Goal: Task Accomplishment & Management: Manage account settings

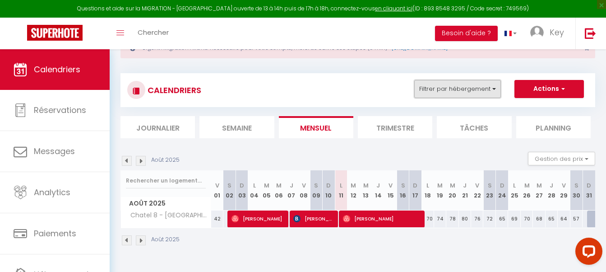
scroll to position [34, 0]
click at [482, 89] on button "Filtrer par hébergement" at bounding box center [457, 89] width 87 height 18
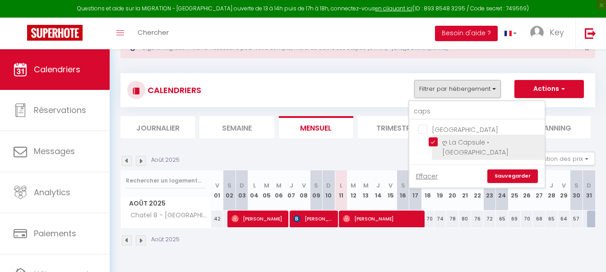
click at [431, 140] on ul "La Rochelle ღ La Capsule • Studette Plein Centre" at bounding box center [476, 142] width 135 height 45
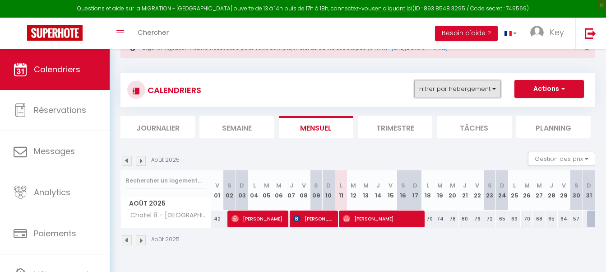
click at [449, 94] on button "Filtrer par hébergement" at bounding box center [457, 89] width 87 height 18
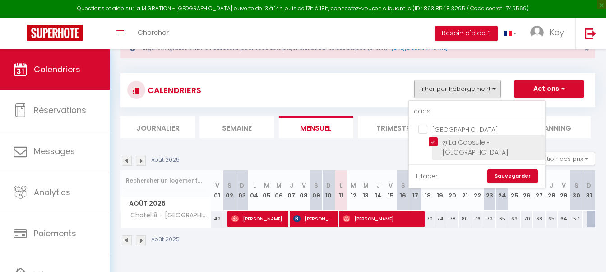
click at [435, 139] on input "ღ La Capsule • [GEOGRAPHIC_DATA]" at bounding box center [485, 141] width 113 height 9
checkbox input "false"
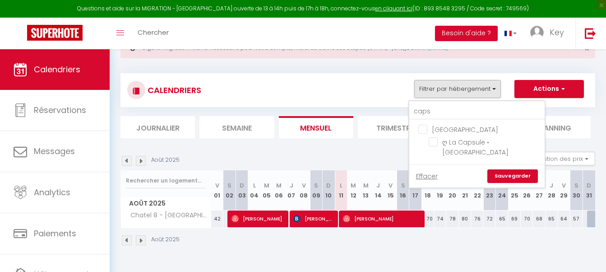
click at [510, 176] on link "Sauvegarder" at bounding box center [512, 176] width 51 height 14
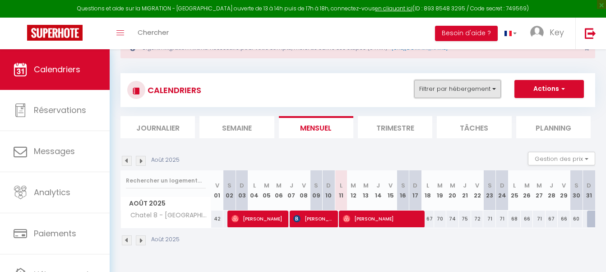
click at [440, 91] on button "Filtrer par hébergement" at bounding box center [457, 89] width 87 height 18
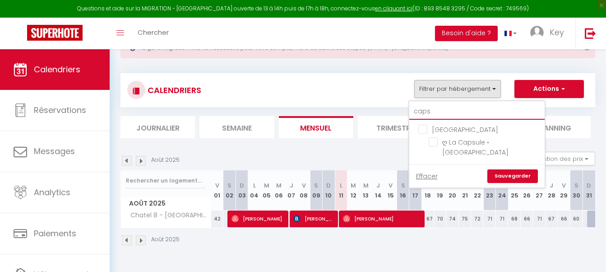
click at [435, 113] on input "caps" at bounding box center [476, 111] width 135 height 16
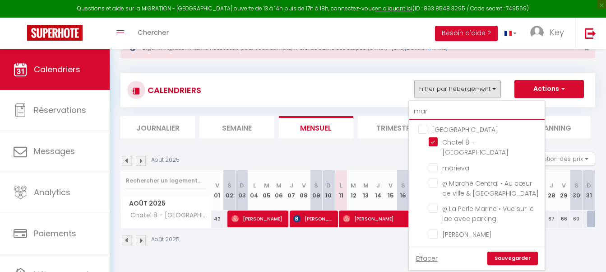
type input "mari"
checkbox input "false"
type input "marin"
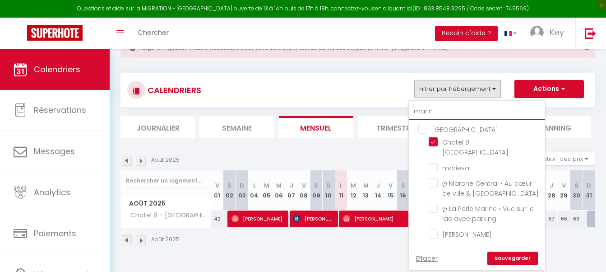
checkbox input "false"
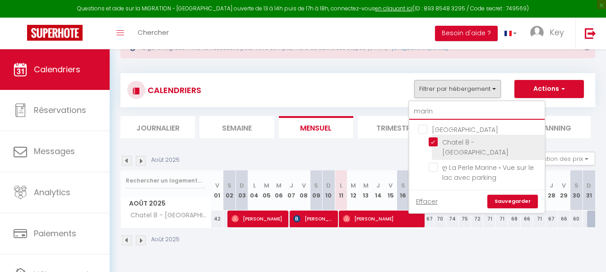
type input "marin"
drag, startPoint x: 435, startPoint y: 143, endPoint x: 436, endPoint y: 150, distance: 7.2
click at [434, 143] on input "Chatel 8 - [GEOGRAPHIC_DATA]" at bounding box center [485, 141] width 113 height 9
checkbox input "false"
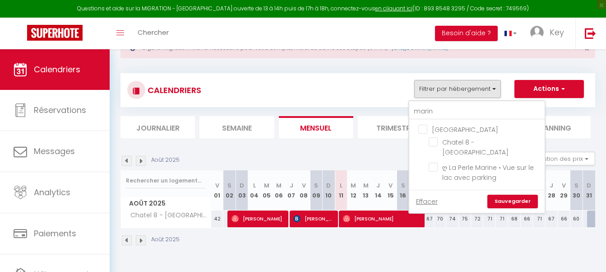
click at [515, 194] on link "Sauvegarder" at bounding box center [512, 201] width 51 height 14
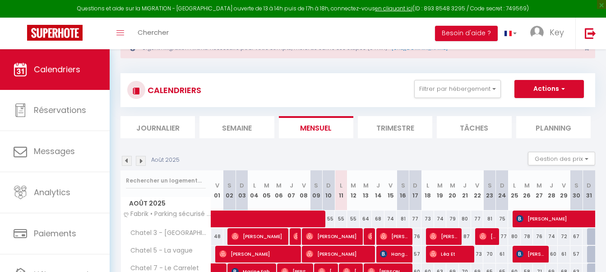
click at [159, 128] on li "Journalier" at bounding box center [157, 127] width 74 height 22
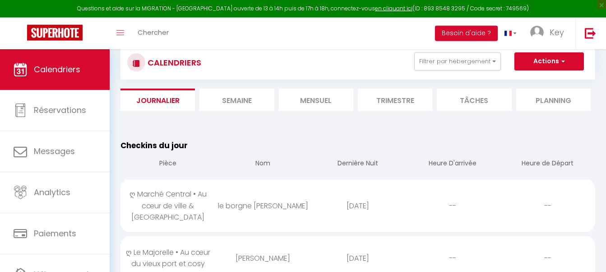
scroll to position [80, 0]
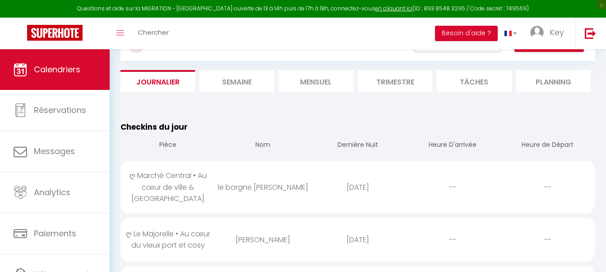
click at [244, 197] on div "le borgne Jeanne" at bounding box center [262, 186] width 95 height 29
select select "0"
select select "1"
select select
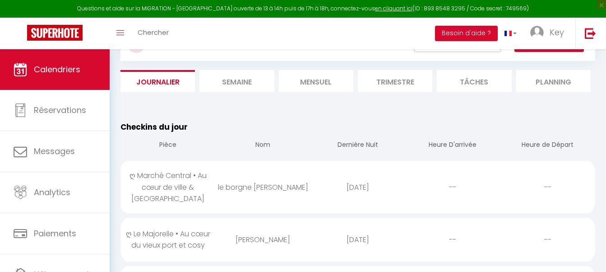
select select
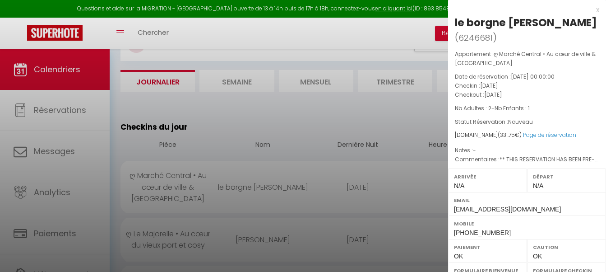
click at [254, 194] on div at bounding box center [303, 136] width 606 height 272
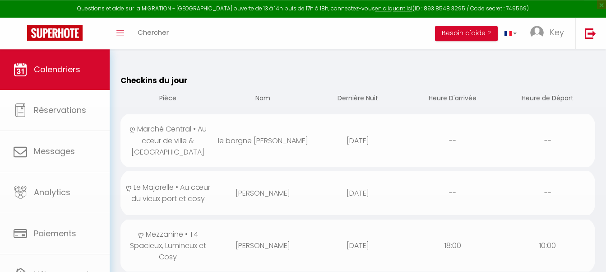
scroll to position [172, 0]
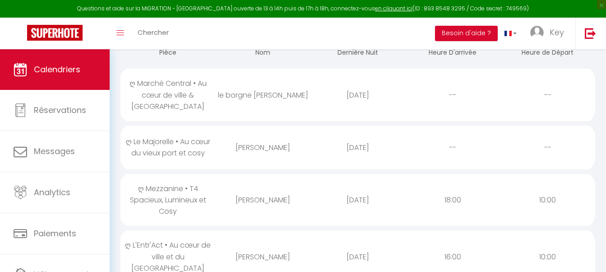
click at [259, 138] on div "Jean Luc CLEMENT" at bounding box center [262, 147] width 95 height 29
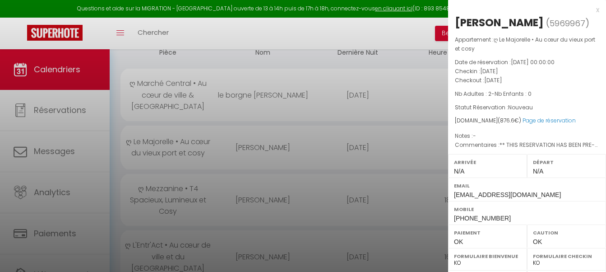
click at [259, 138] on div at bounding box center [303, 136] width 606 height 272
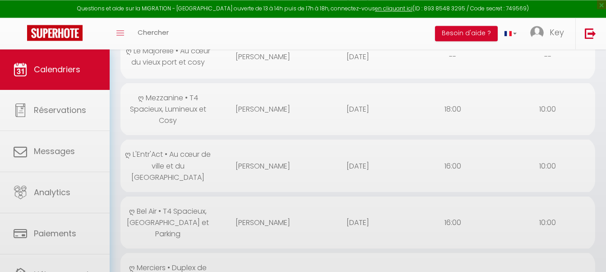
scroll to position [264, 0]
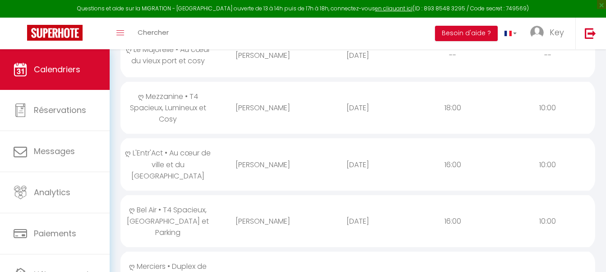
click at [231, 106] on div "Benoit Binot" at bounding box center [262, 107] width 95 height 29
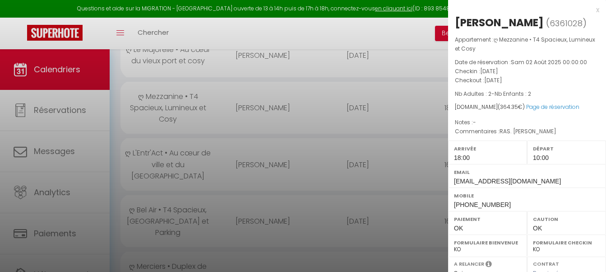
click at [263, 101] on div at bounding box center [303, 136] width 606 height 272
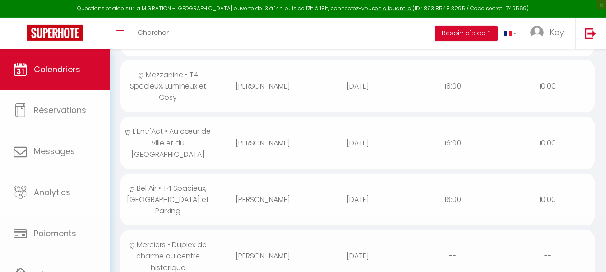
scroll to position [310, 0]
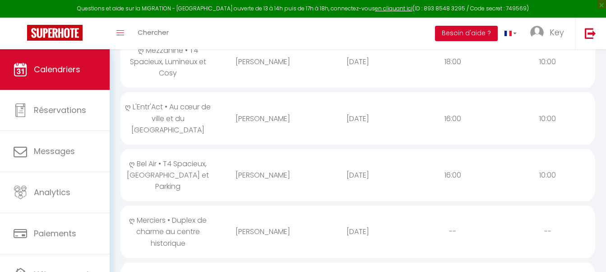
click at [227, 104] on div "[PERSON_NAME]" at bounding box center [262, 118] width 95 height 29
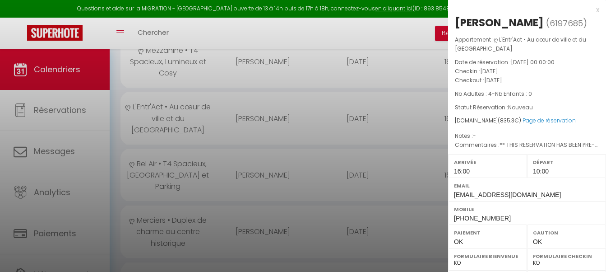
click at [217, 142] on div at bounding box center [303, 136] width 606 height 272
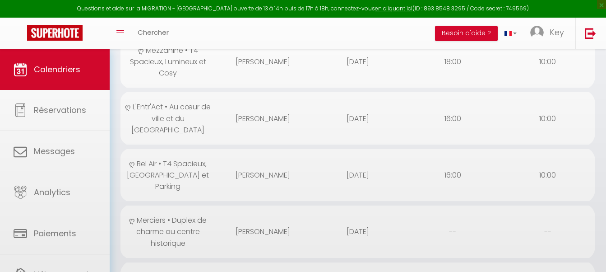
click at [180, 154] on div "ღ Bel Air • T4 Spacieux, [GEOGRAPHIC_DATA] et Parking" at bounding box center [167, 175] width 95 height 52
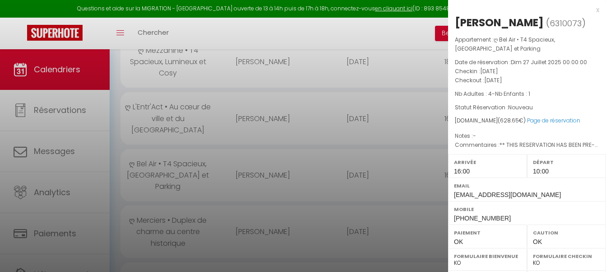
click at [180, 154] on div at bounding box center [303, 136] width 606 height 272
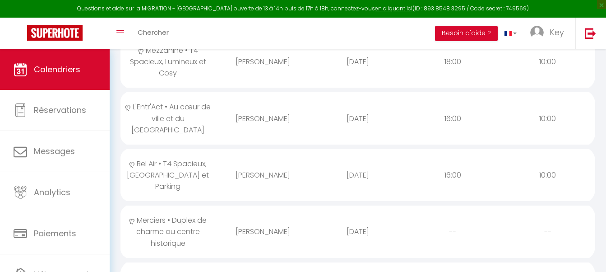
scroll to position [356, 0]
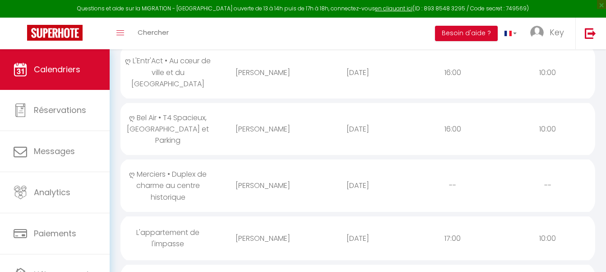
click at [190, 159] on div "ღ Merciers • Duplex de charme au centre historique" at bounding box center [167, 185] width 95 height 52
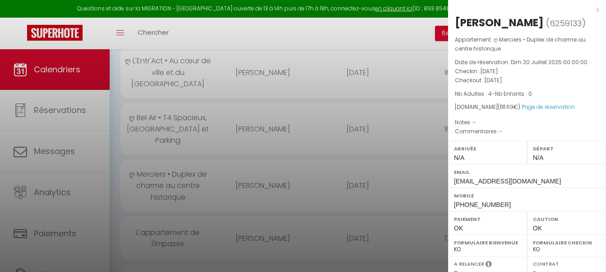
click at [190, 157] on div at bounding box center [303, 136] width 606 height 272
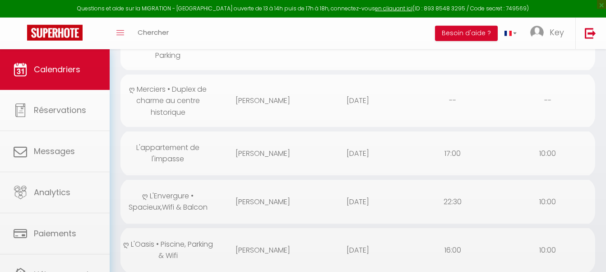
scroll to position [448, 0]
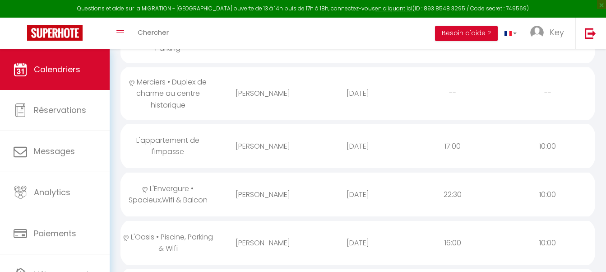
click at [266, 131] on div "Sarah Nénin" at bounding box center [262, 145] width 95 height 29
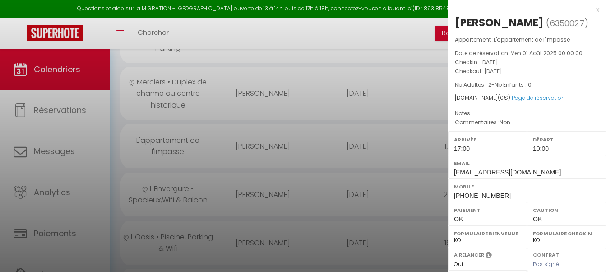
click at [266, 121] on div at bounding box center [303, 136] width 606 height 272
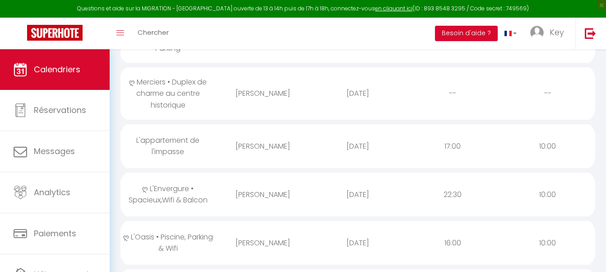
scroll to position [494, 0]
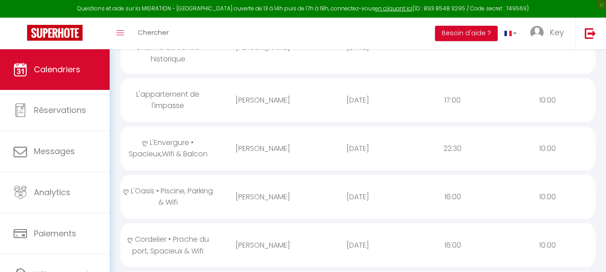
click at [199, 128] on div "ღ L'Envergure • Spacieux,Wifi & Balcon" at bounding box center [167, 148] width 95 height 41
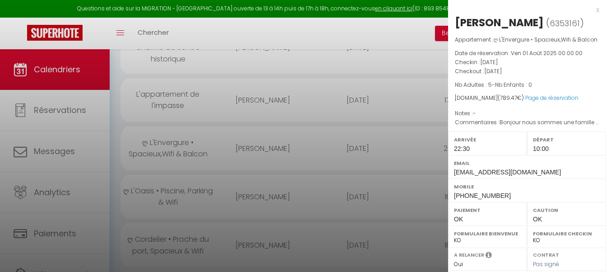
click at [199, 120] on div at bounding box center [303, 136] width 606 height 272
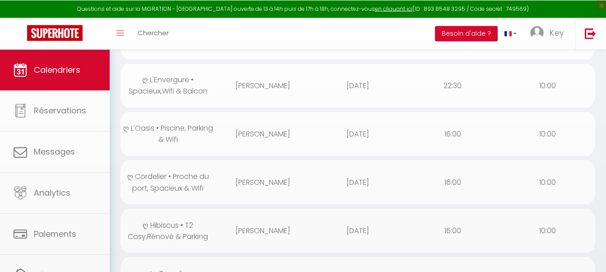
scroll to position [586, 0]
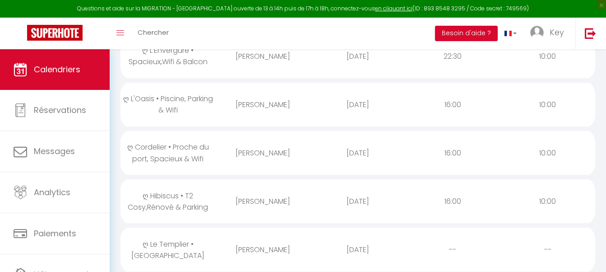
click at [203, 84] on div "ღ L'Oasis • Piscine, Parking & Wifi" at bounding box center [167, 104] width 95 height 41
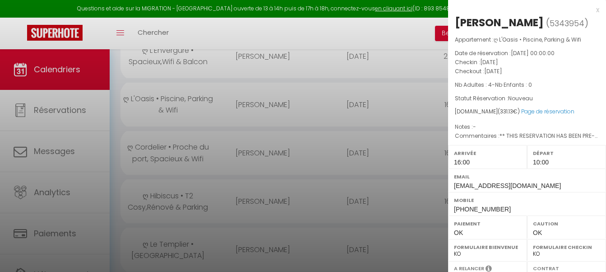
click at [203, 72] on div at bounding box center [303, 136] width 606 height 272
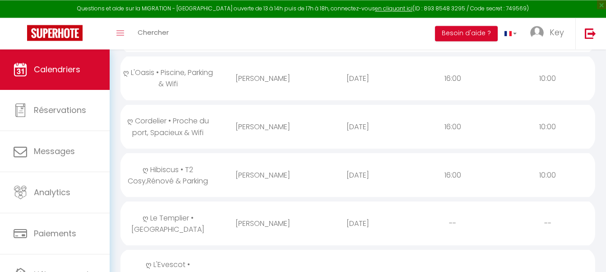
scroll to position [632, 0]
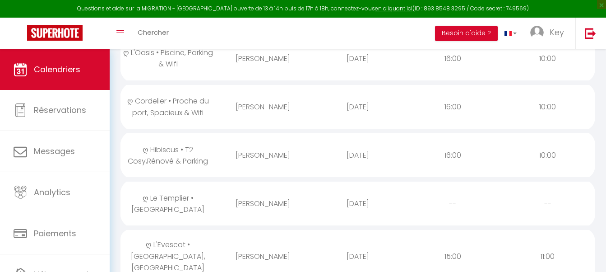
click at [206, 86] on div "ღ Cordelier • Proche du port, Spacieux & Wifi" at bounding box center [167, 106] width 95 height 41
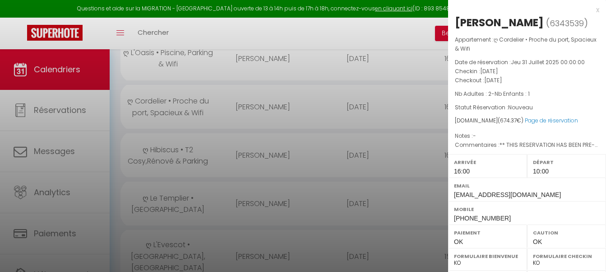
click at [206, 78] on div at bounding box center [303, 136] width 606 height 272
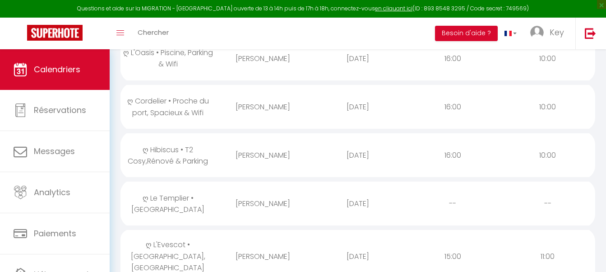
click at [177, 135] on div "ღ Hibiscus • T2 Cosy,Rénové & Parking" at bounding box center [167, 155] width 95 height 41
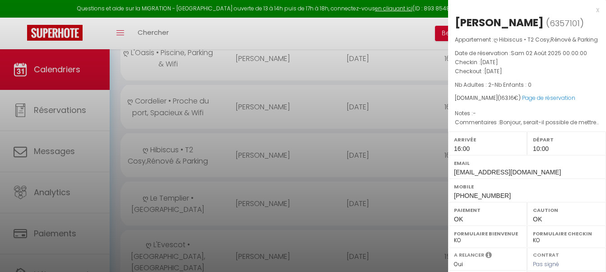
click at [177, 119] on div at bounding box center [303, 136] width 606 height 272
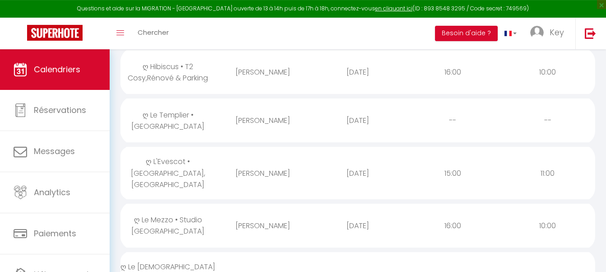
scroll to position [724, 0]
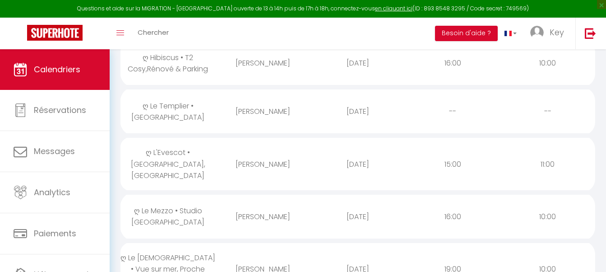
click at [174, 98] on div "ღ Le Templier • [GEOGRAPHIC_DATA]" at bounding box center [167, 111] width 95 height 41
select select "0"
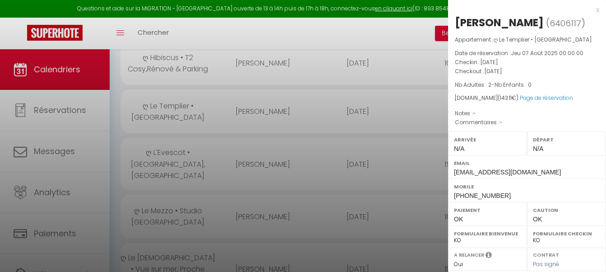
click at [184, 91] on div at bounding box center [303, 136] width 606 height 272
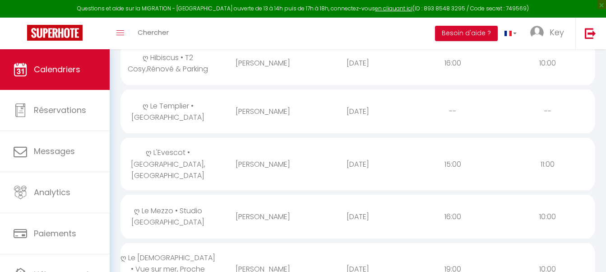
click at [183, 138] on div "ღ L'Evescot • [GEOGRAPHIC_DATA], [GEOGRAPHIC_DATA]" at bounding box center [167, 164] width 95 height 52
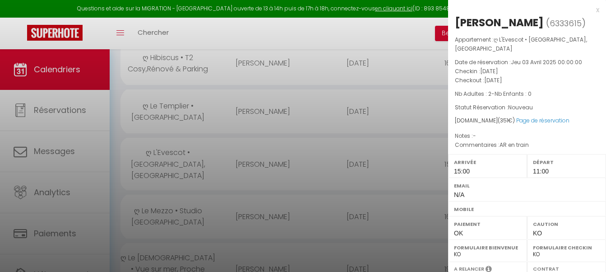
click at [527, 26] on div "[PERSON_NAME]" at bounding box center [499, 22] width 89 height 14
copy div "SANDRETTI"
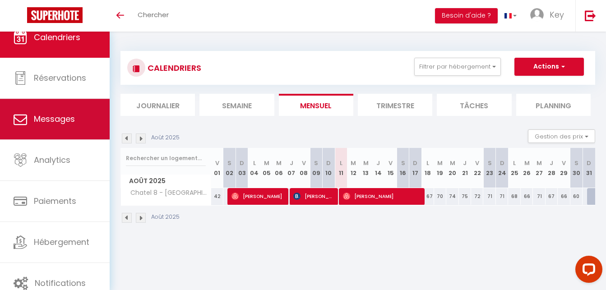
click at [74, 130] on link "Messages" at bounding box center [55, 119] width 110 height 41
select select "message"
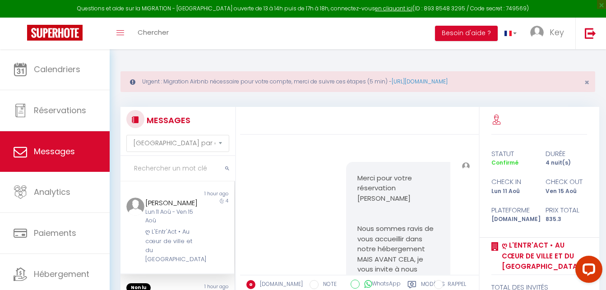
scroll to position [4062, 0]
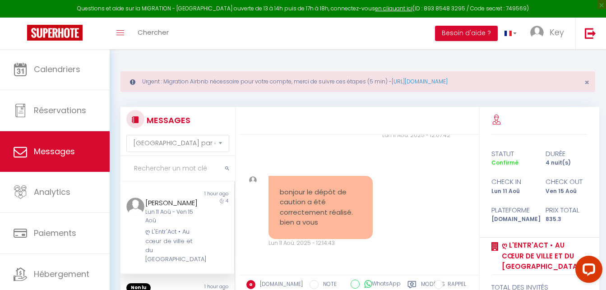
click at [195, 173] on input "text" at bounding box center [177, 168] width 115 height 25
paste input "Plaen"
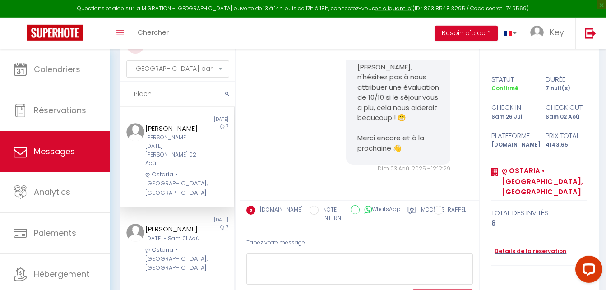
scroll to position [92, 0]
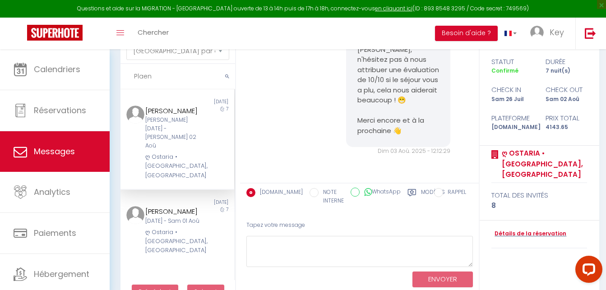
click at [166, 89] on div "Non lu [DATE] [PERSON_NAME] [DATE] - Sam 02 Aoû ღ Ostaria • [GEOGRAPHIC_DATA], …" at bounding box center [177, 139] width 114 height 101
click at [176, 74] on input "Plaen" at bounding box center [177, 76] width 115 height 25
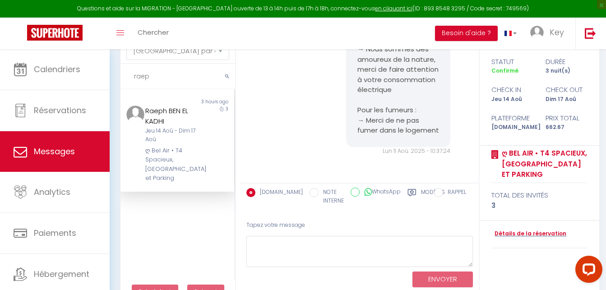
scroll to position [1281, 0]
click at [189, 152] on div "ღ Bel Air • T4 Spacieux, [GEOGRAPHIC_DATA] et Parking" at bounding box center [172, 164] width 55 height 37
click at [177, 80] on input "raeph" at bounding box center [177, 76] width 115 height 25
paste input "IBARS"
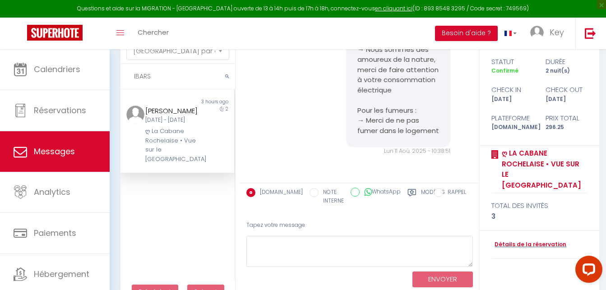
scroll to position [1292, 0]
type input "IBARS"
click at [422, 194] on label "Modèles" at bounding box center [433, 197] width 24 height 18
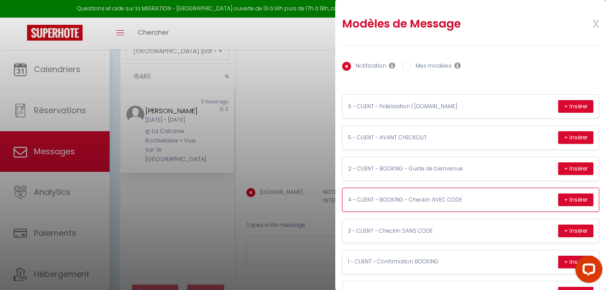
scroll to position [46, 0]
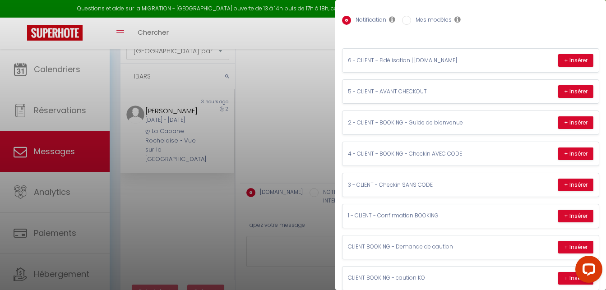
click at [435, 27] on div "Notification Mes modèles" at bounding box center [470, 20] width 257 height 19
click at [440, 17] on label "Mes modèles" at bounding box center [431, 21] width 41 height 10
click at [411, 17] on input "Mes modèles" at bounding box center [406, 20] width 9 height 9
radio input "true"
radio input "false"
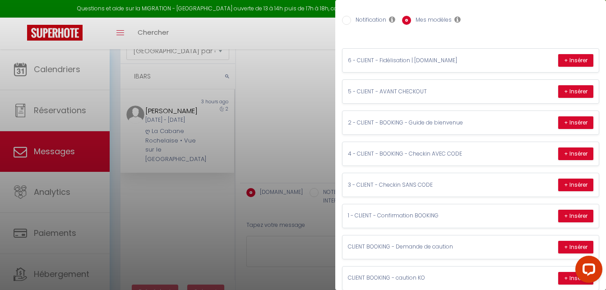
scroll to position [0, 0]
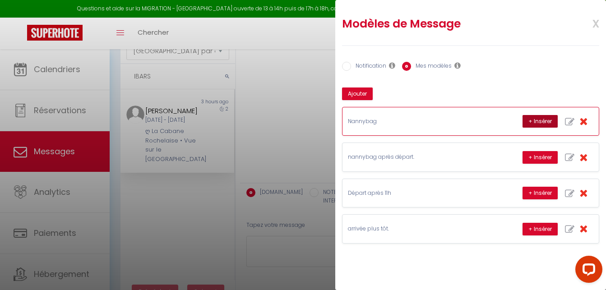
click at [534, 125] on button "+ Insérer" at bounding box center [539, 121] width 35 height 13
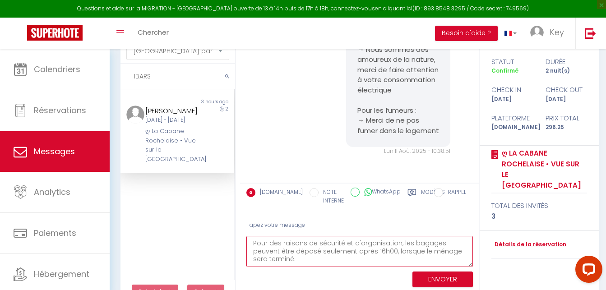
click at [250, 242] on textarea "Pour des raisons de sécurité et d'organisation, les bagages peuvent être déposé…" at bounding box center [359, 251] width 226 height 31
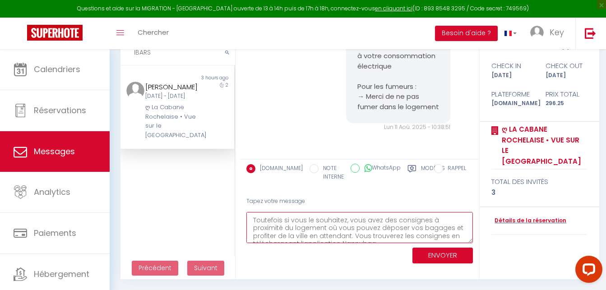
scroll to position [81, 0]
type textarea "Bonjour [PERSON_NAME], Il y a une chambre avec un lit double ainsi qu'un espace…"
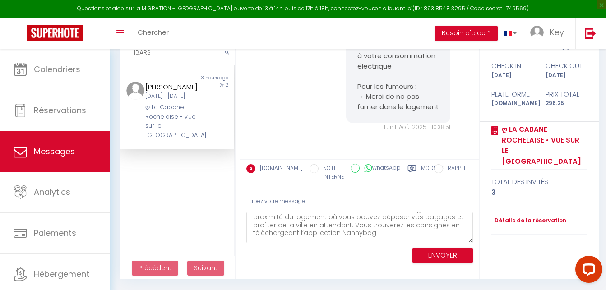
click at [440, 267] on div "ENVOYER" at bounding box center [359, 255] width 226 height 24
drag, startPoint x: 463, startPoint y: 266, endPoint x: 451, endPoint y: 261, distance: 13.7
click at [463, 266] on div "ENVOYER" at bounding box center [359, 255] width 226 height 24
click at [451, 259] on button "ENVOYER" at bounding box center [442, 256] width 60 height 16
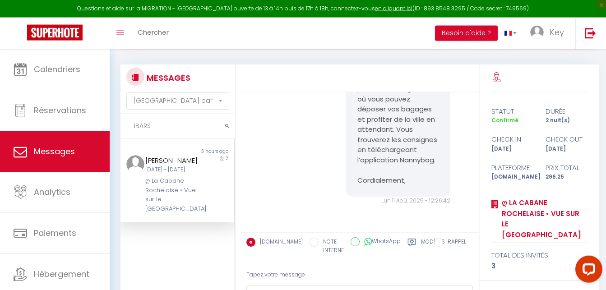
scroll to position [24, 0]
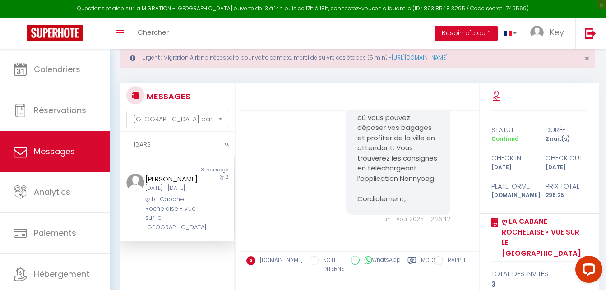
click at [144, 142] on input "IBARS" at bounding box center [177, 144] width 115 height 25
paste input "KADHI"
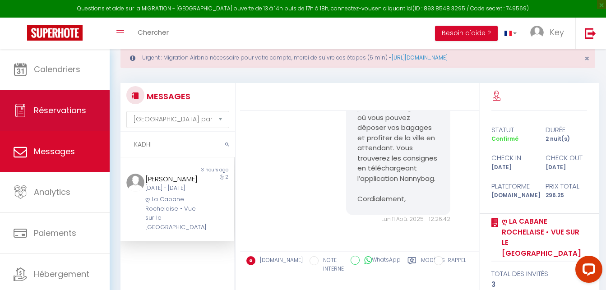
scroll to position [1281, 0]
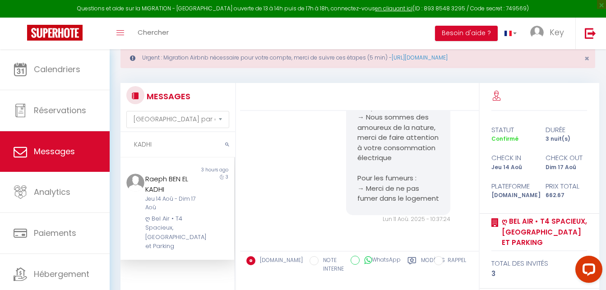
click at [194, 207] on div "Raeph BEN EL KADHI Jeu 14 Aoû - Dim 17 Aoû ღ Bel Air • T4 Spacieux, [GEOGRAPHIC…" at bounding box center [172, 213] width 66 height 78
click at [198, 143] on input "KADHI" at bounding box center [177, 144] width 115 height 25
paste input "pingfei"
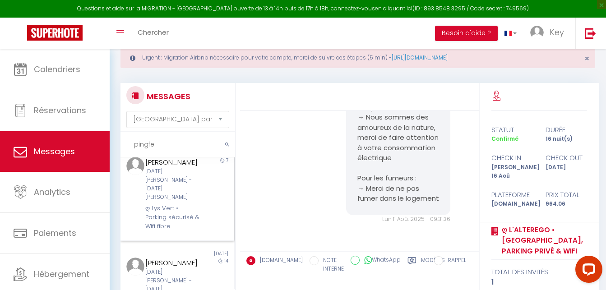
scroll to position [0, 0]
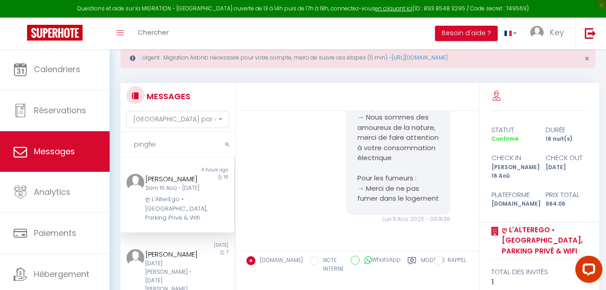
type input "pingfei"
click at [171, 210] on div "ღ L'AlterEgo • [GEOGRAPHIC_DATA], Parking Privé & Wifi" at bounding box center [172, 209] width 55 height 28
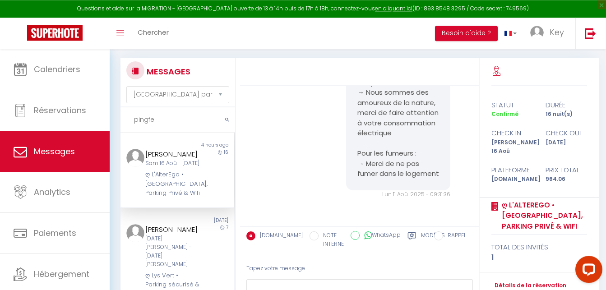
scroll to position [116, 0]
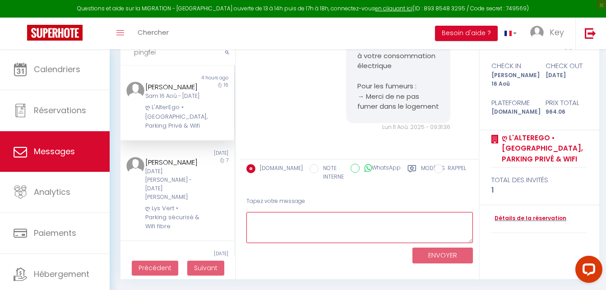
click at [305, 240] on textarea at bounding box center [359, 227] width 226 height 31
paste textarea "Nous ferons de notre mieux pour vous permettre d’arriver plus tôt si cela est p…"
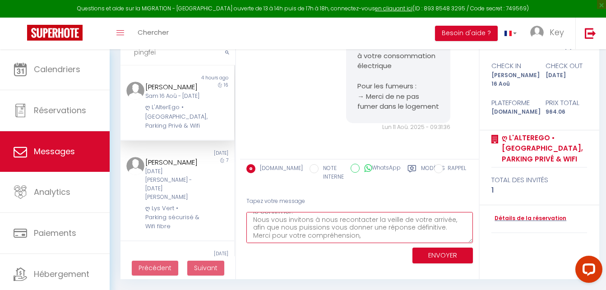
scroll to position [47, 0]
click at [447, 222] on textarea "Bonjour [PERSON_NAME], Nous ferons de notre mieux pour vous permettre d’arriver…" at bounding box center [359, 227] width 226 height 31
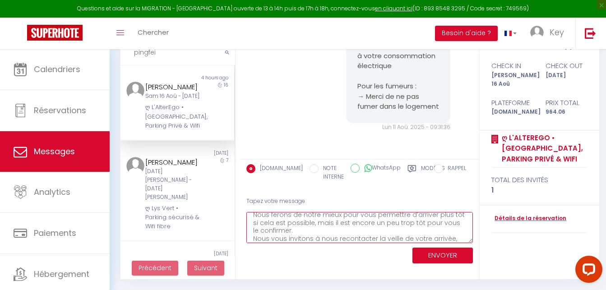
click at [364, 233] on textarea "Bonjour [PERSON_NAME], Nous ferons de notre mieux pour vous permettre d’arriver…" at bounding box center [359, 227] width 226 height 31
type textarea "Bonjour [PERSON_NAME], Nous ferons de notre mieux pour vous permettre d’arriver…"
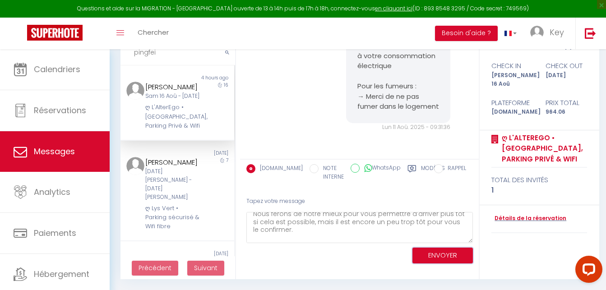
click at [452, 263] on button "ENVOYER" at bounding box center [442, 256] width 60 height 16
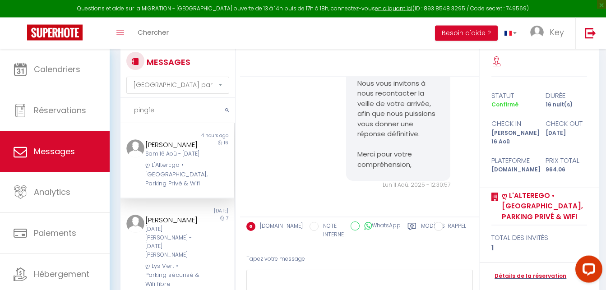
scroll to position [24, 0]
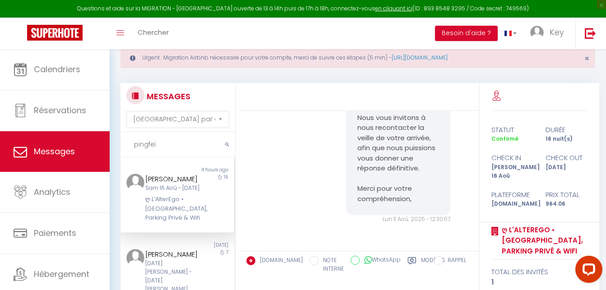
click at [151, 147] on input "pingfei" at bounding box center [177, 144] width 115 height 25
paste input "SANDRETTI"
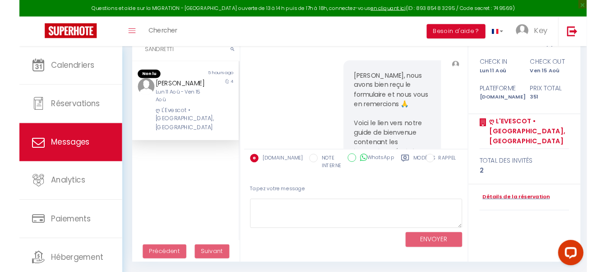
scroll to position [1734, 0]
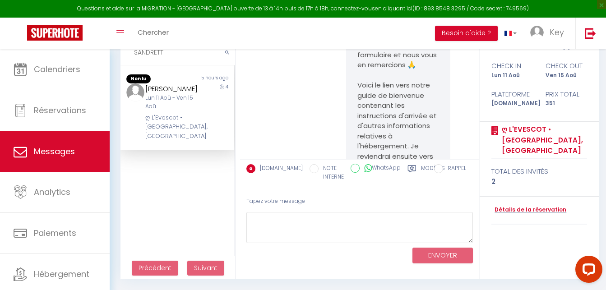
type input "SANDRETTI"
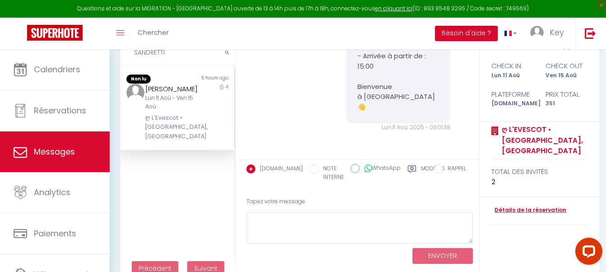
scroll to position [3299, 0]
click at [532, 213] on link "Détails de la réservation" at bounding box center [528, 210] width 75 height 9
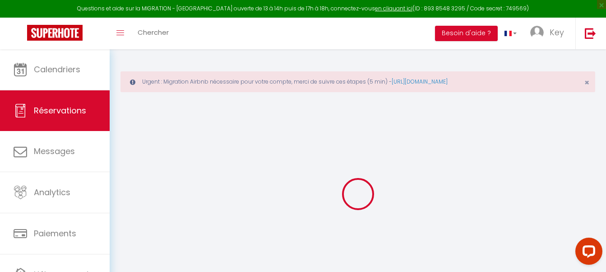
type input "[PERSON_NAME]"
type input "SANDRETTI"
type input "[EMAIL_ADDRESS][DOMAIN_NAME]"
type input "0681335499"
select select
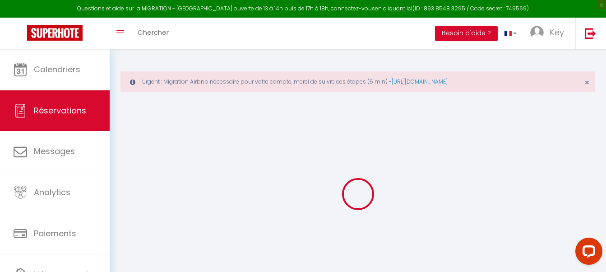
select select "67262"
select select "1"
select select
type input "2"
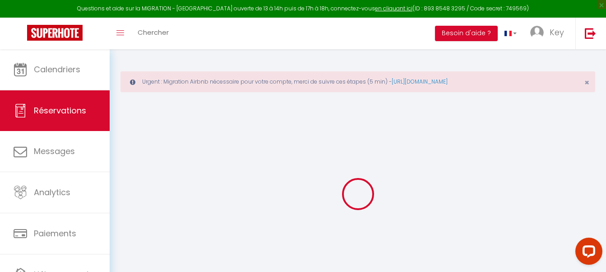
select select "10"
select select
type input "306"
checkbox input "false"
type input "45"
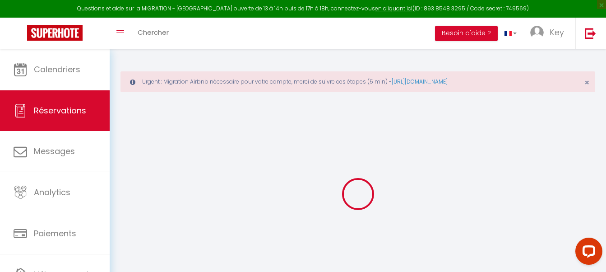
select select "2"
type input "0"
select select
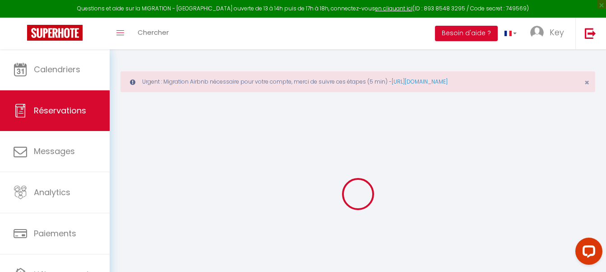
select select
select select "12"
select select "14"
checkbox input "false"
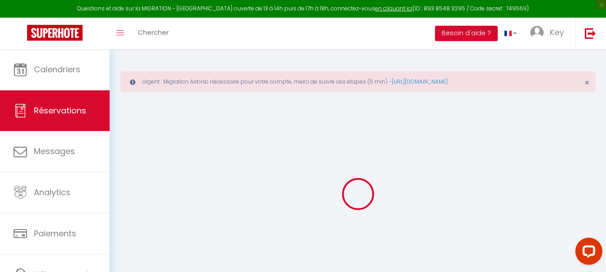
select select
checkbox input "false"
select select
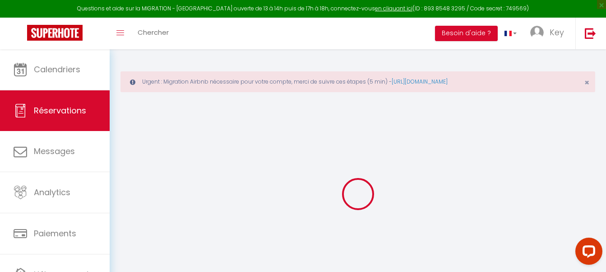
select select
checkbox input "false"
select select
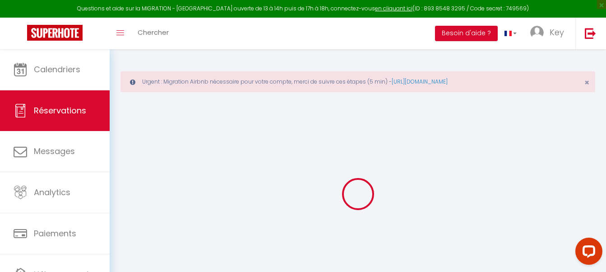
select select
checkbox input "false"
type textarea "AR en train"
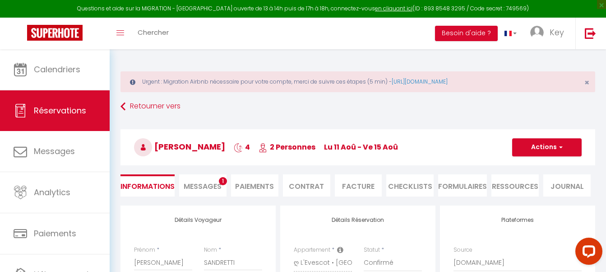
select select
type input "45"
select select
checkbox input "false"
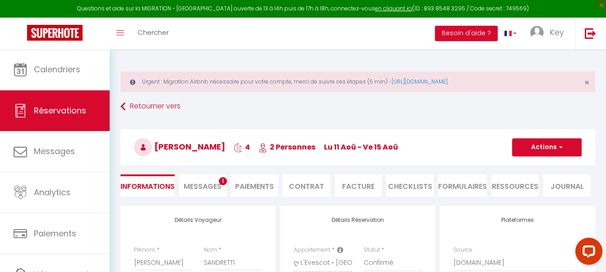
select select
checkbox input "false"
select select "15:00"
select select "11:00"
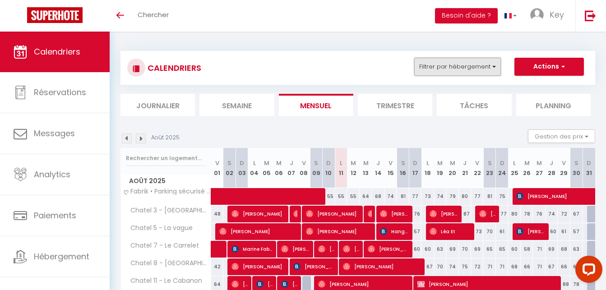
click at [470, 69] on button "Filtrer par hébergement" at bounding box center [457, 67] width 87 height 18
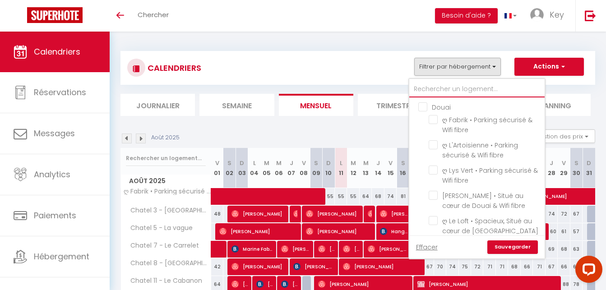
click at [461, 92] on input "text" at bounding box center [476, 89] width 135 height 16
type input "bel"
checkbox input "false"
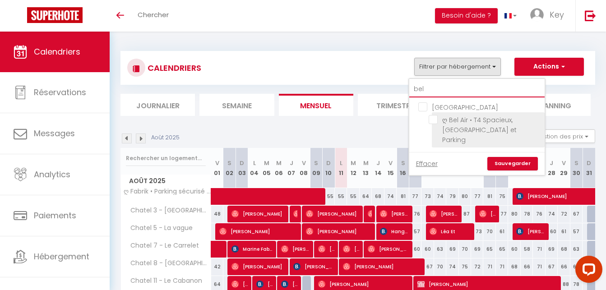
type input "bel"
click at [432, 120] on input "ღ Bel Air • T4 Spacieux, [GEOGRAPHIC_DATA] et Parking" at bounding box center [485, 119] width 113 height 9
checkbox input "true"
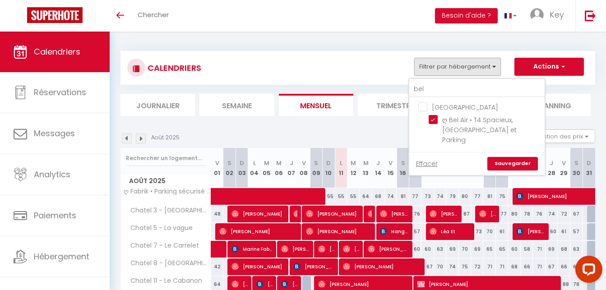
click at [512, 157] on link "Sauvegarder" at bounding box center [512, 164] width 51 height 14
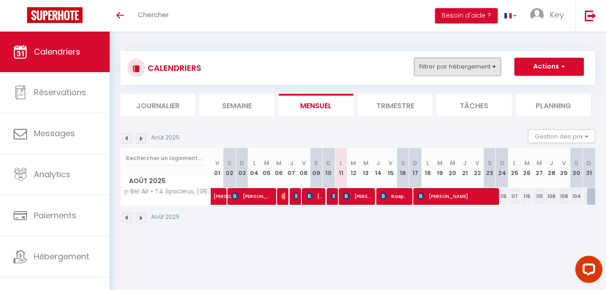
click at [454, 65] on button "Filtrer par hébergement" at bounding box center [457, 67] width 87 height 18
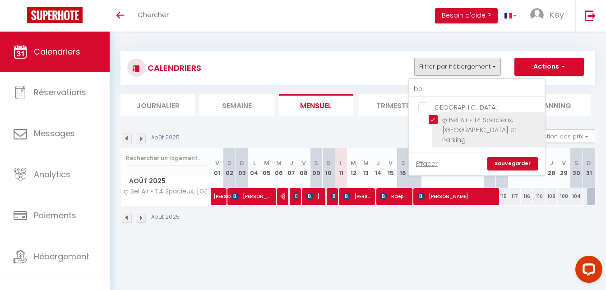
click at [434, 120] on input "ღ Bel Air • T4 Spacieux, [GEOGRAPHIC_DATA] et Parking" at bounding box center [485, 119] width 113 height 9
checkbox input "false"
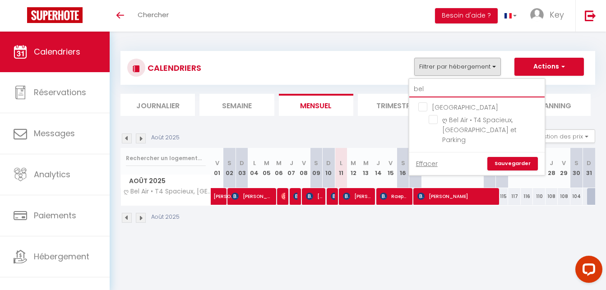
click at [439, 90] on input "bel" at bounding box center [476, 89] width 135 height 16
type input "c"
checkbox input "false"
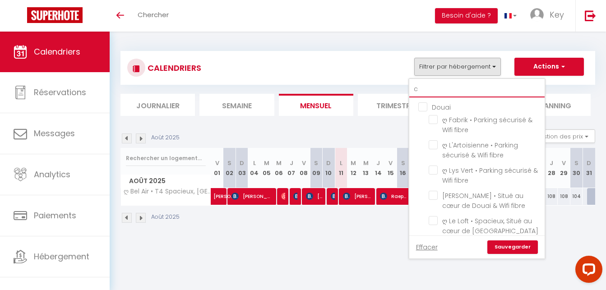
type input "co"
checkbox input "false"
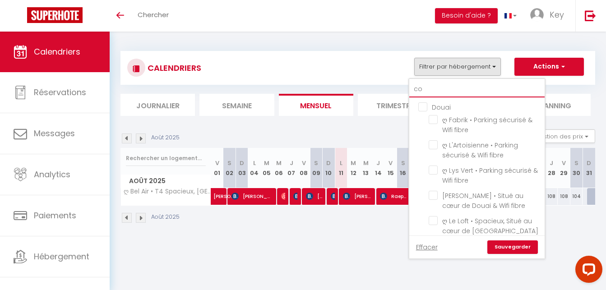
checkbox input "false"
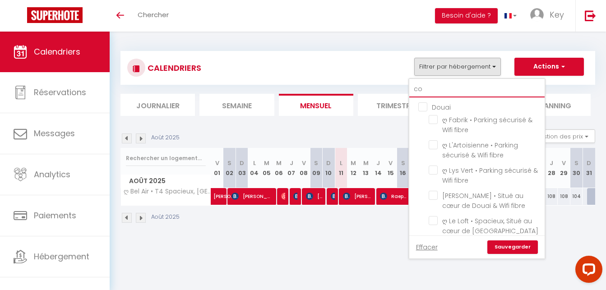
checkbox input "false"
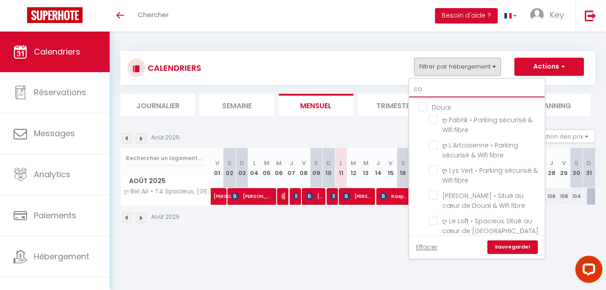
checkbox input "false"
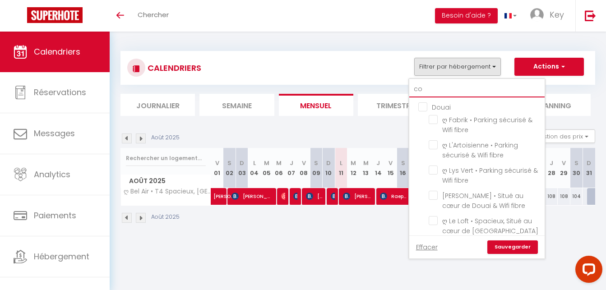
checkbox input "false"
type input "cor"
checkbox input "false"
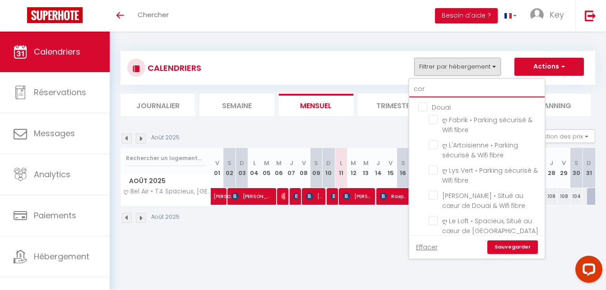
checkbox input "false"
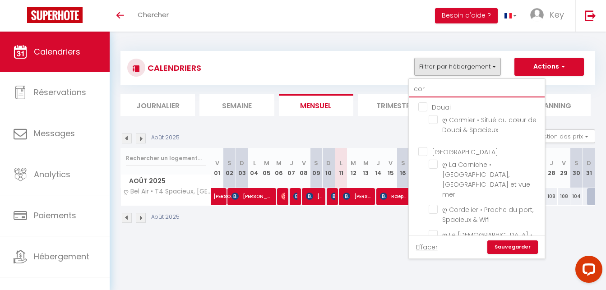
type input "cord"
checkbox input "false"
type input "corde"
checkbox input "false"
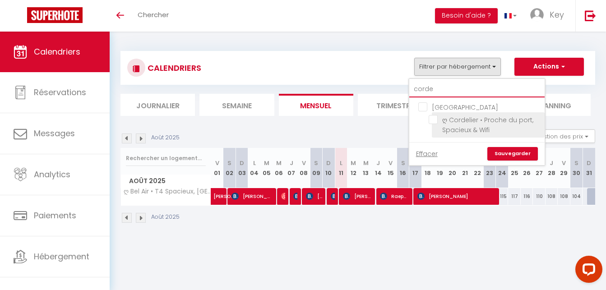
type input "corde"
click at [434, 118] on input "ღ Cordelier • Proche du port, Spacieux & Wifi" at bounding box center [485, 119] width 113 height 9
checkbox input "true"
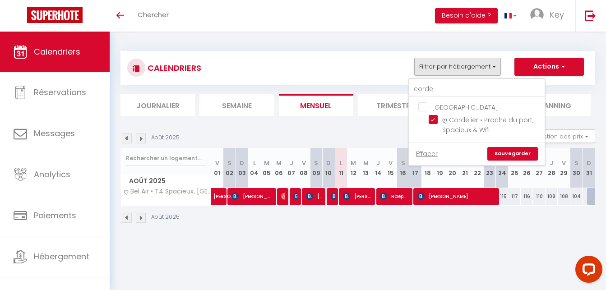
click at [513, 160] on link "Sauvegarder" at bounding box center [512, 154] width 51 height 14
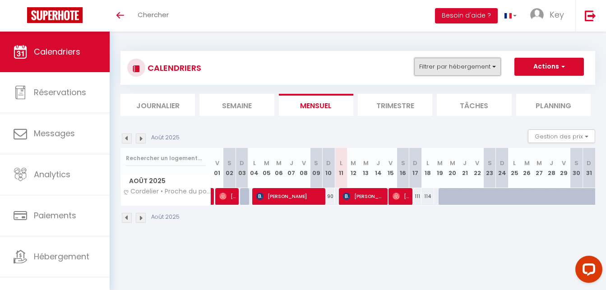
click at [473, 70] on button "Filtrer par hébergement" at bounding box center [457, 67] width 87 height 18
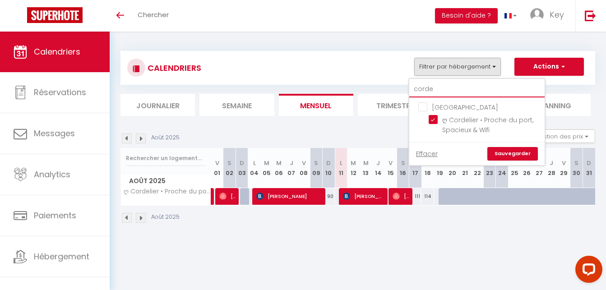
click at [469, 95] on input "corde" at bounding box center [476, 89] width 135 height 16
type input "m"
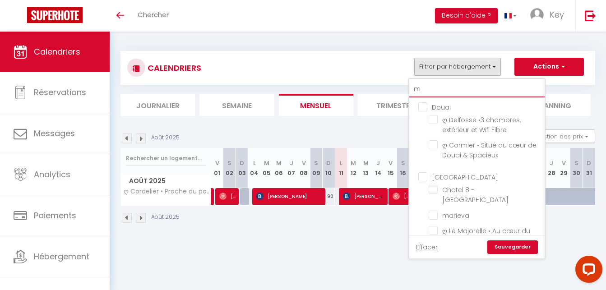
checkbox input "false"
type input "mo"
checkbox input "false"
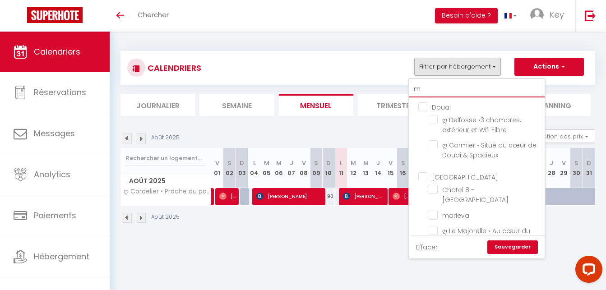
checkbox input "false"
type input "mon"
checkbox input "false"
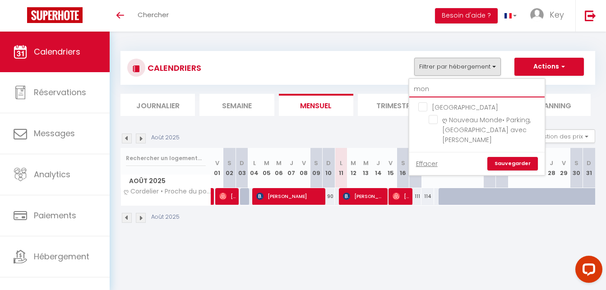
type input "mond"
checkbox input "false"
type input "monde"
checkbox input "false"
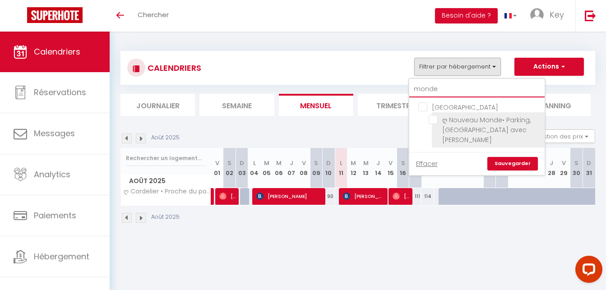
type input "monde"
click at [433, 118] on input "ღ Nouveau Monde• Parking, [GEOGRAPHIC_DATA] avec [PERSON_NAME]" at bounding box center [485, 119] width 113 height 9
checkbox input "true"
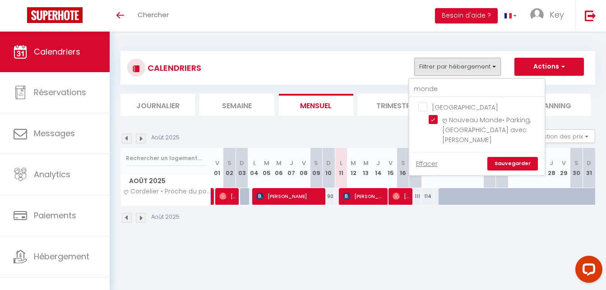
click at [503, 157] on link "Sauvegarder" at bounding box center [512, 164] width 51 height 14
